Goal: Go to known website: Go to known website

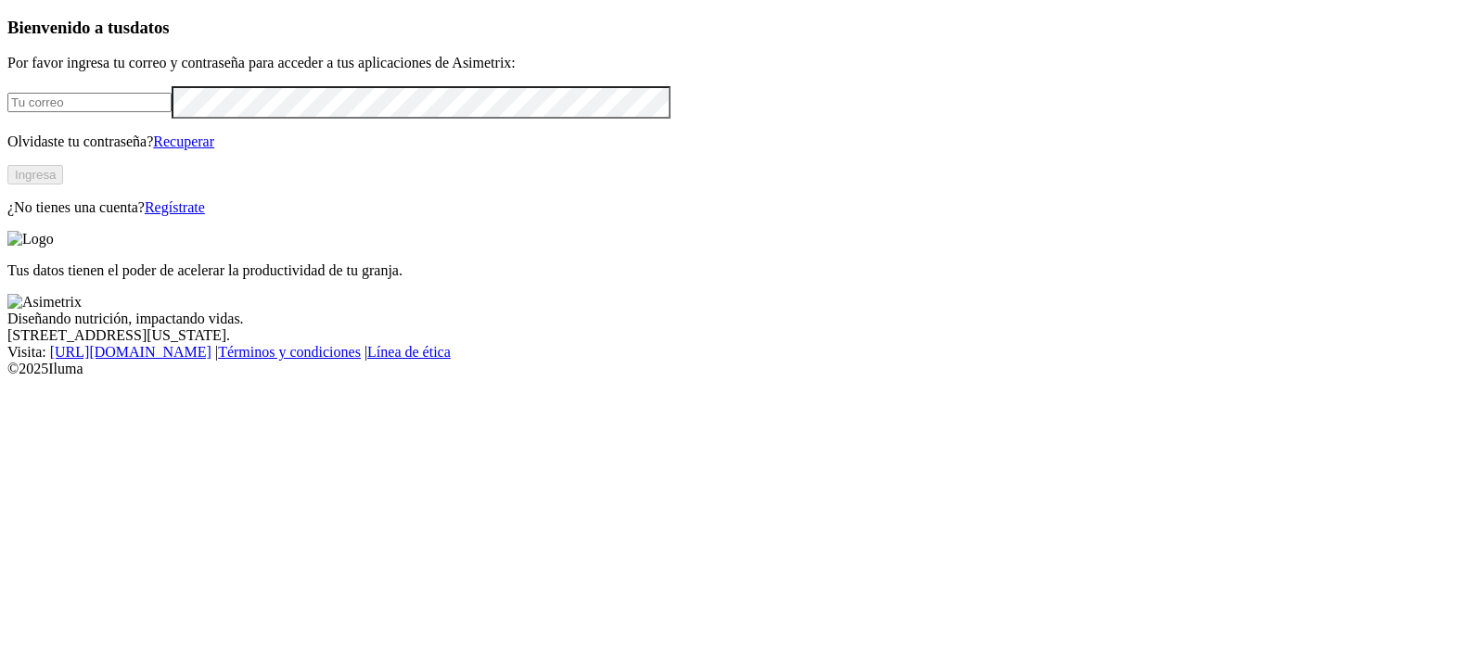
type input "[EMAIL_ADDRESS][PERSON_NAME][DOMAIN_NAME]"
click at [63, 185] on button "Ingresa" at bounding box center [35, 174] width 56 height 19
